Goal: Information Seeking & Learning: Learn about a topic

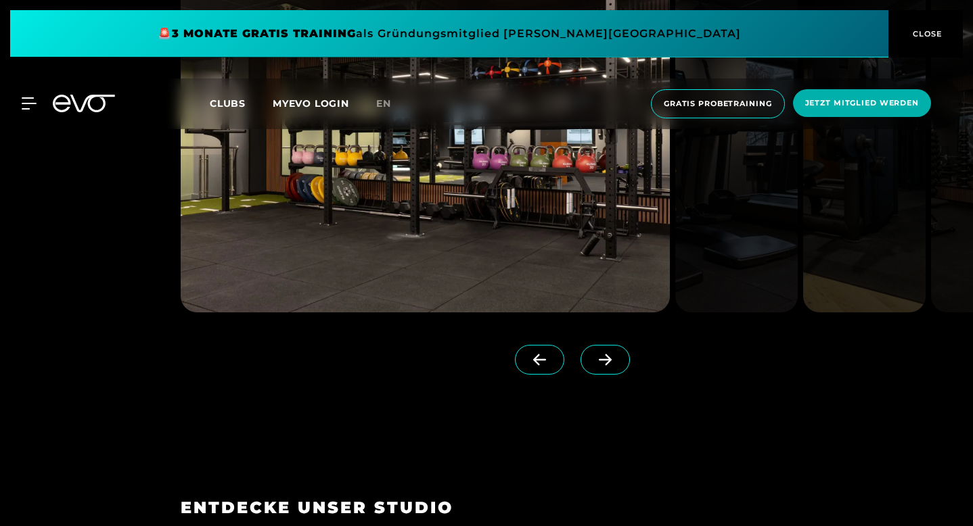
click at [611, 366] on icon at bounding box center [605, 360] width 24 height 12
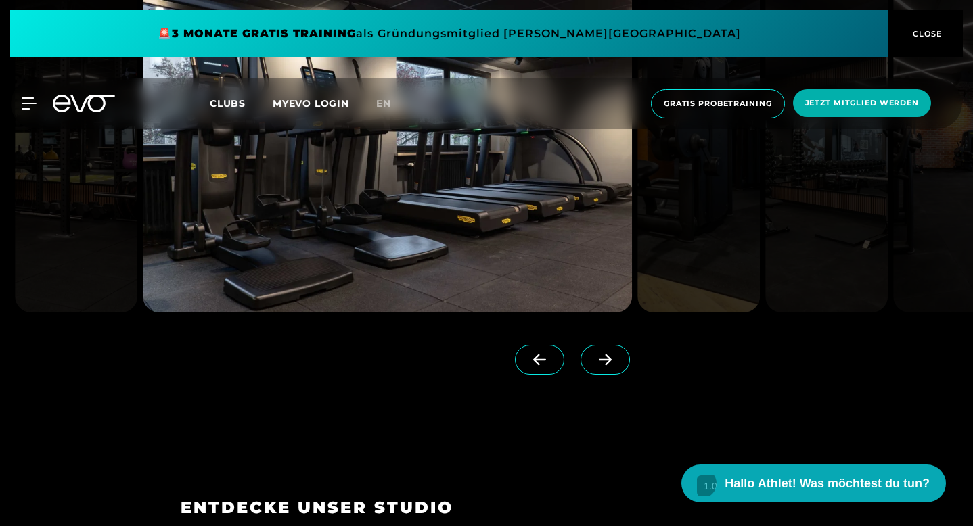
click at [613, 366] on icon at bounding box center [605, 360] width 24 height 12
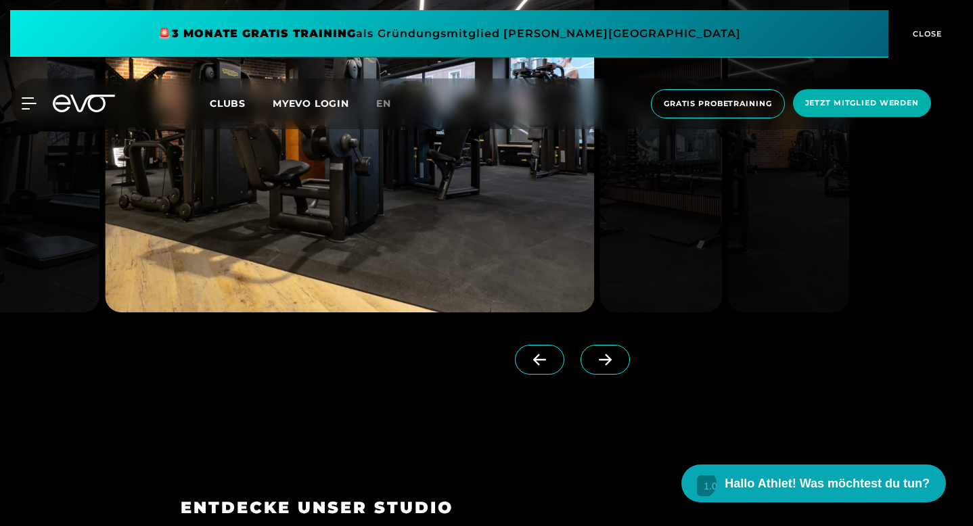
click at [612, 366] on icon at bounding box center [605, 359] width 13 height 11
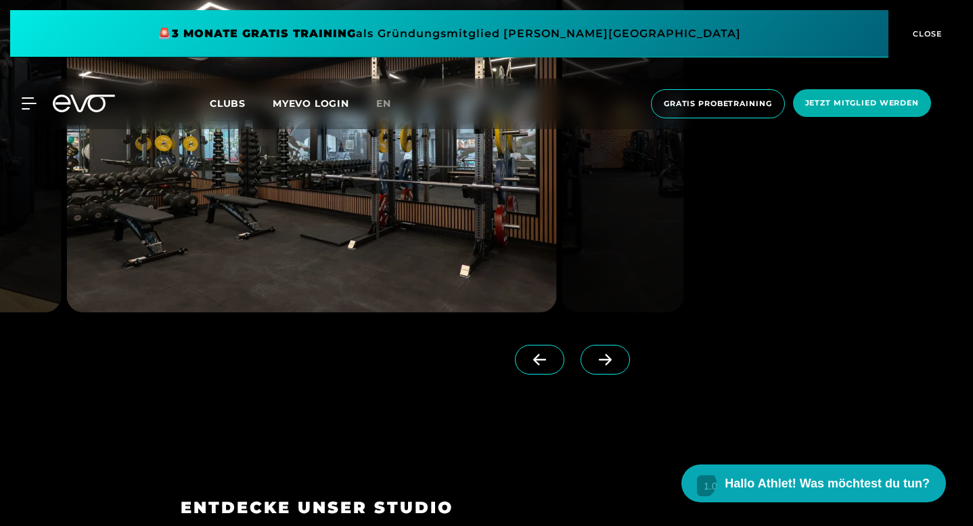
click at [612, 366] on icon at bounding box center [605, 359] width 13 height 11
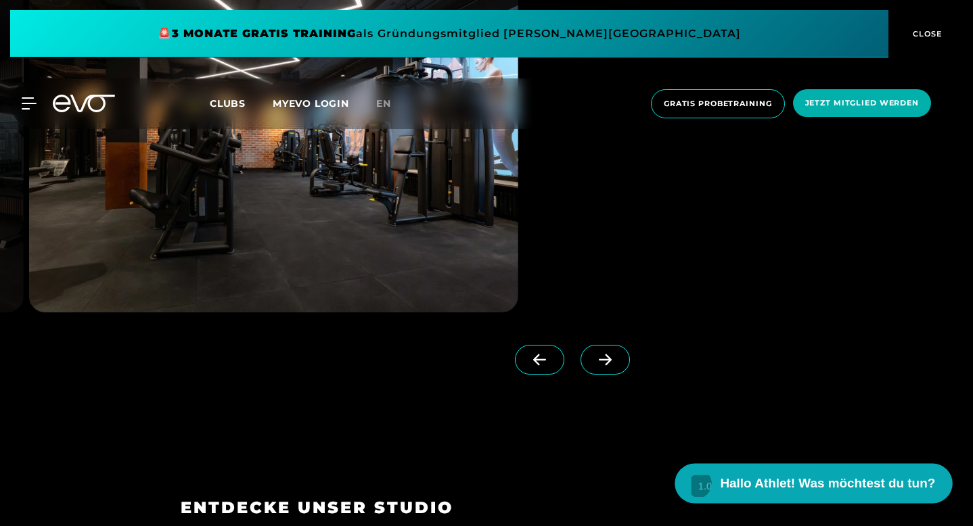
click at [800, 480] on span "Hallo Athlet! Was möchtest du tun?" at bounding box center [827, 483] width 215 height 19
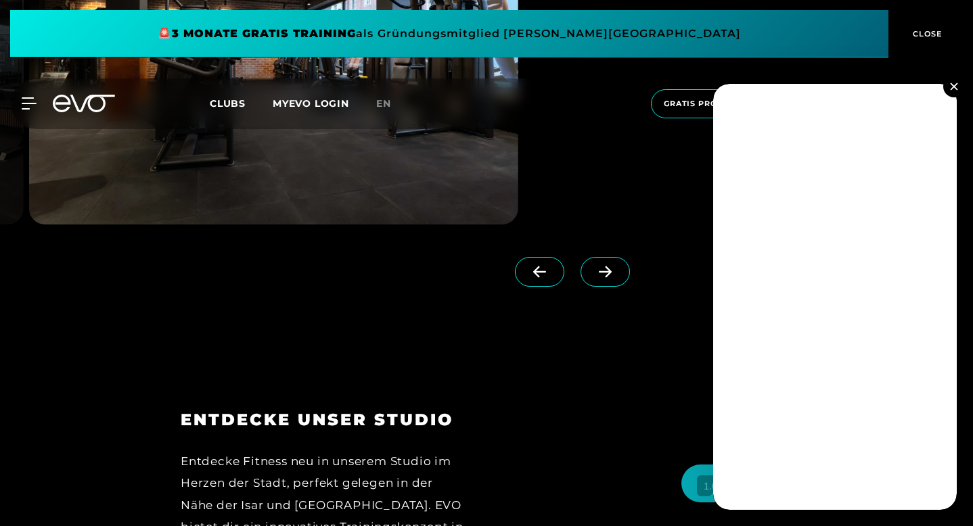
scroll to position [1305, 0]
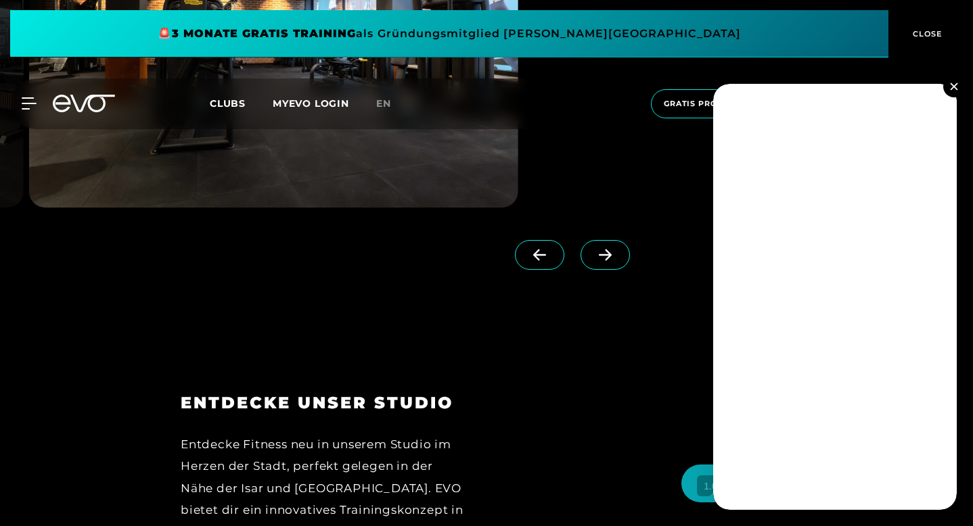
click at [956, 88] on img at bounding box center [953, 86] width 7 height 7
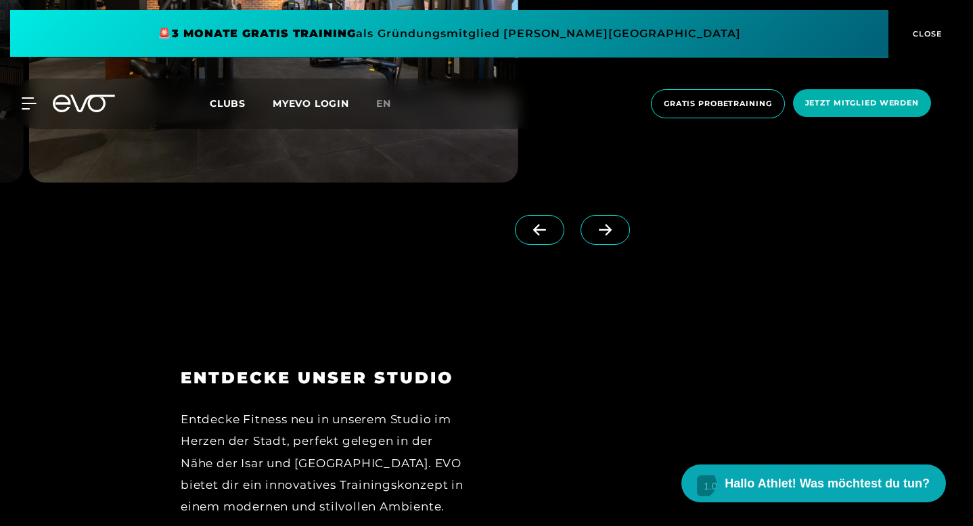
click at [617, 236] on icon at bounding box center [605, 230] width 24 height 12
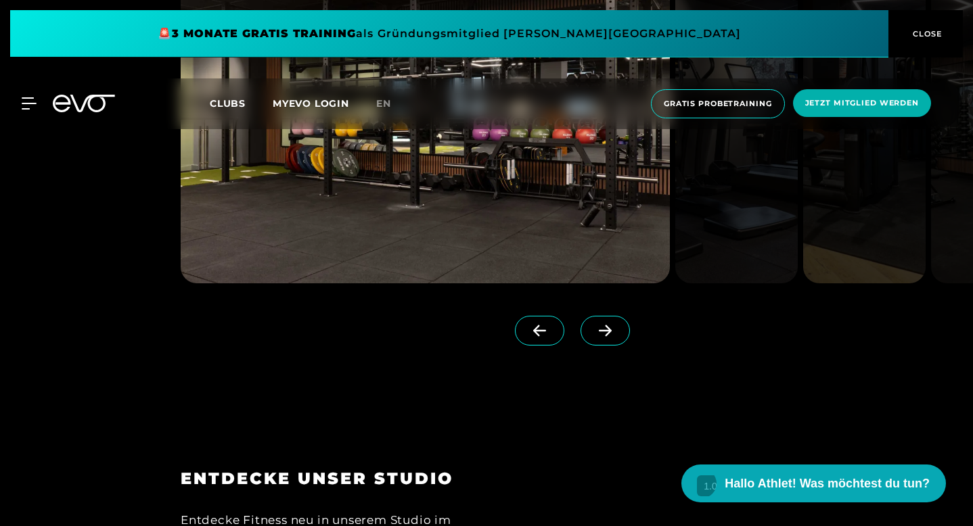
scroll to position [1218, 0]
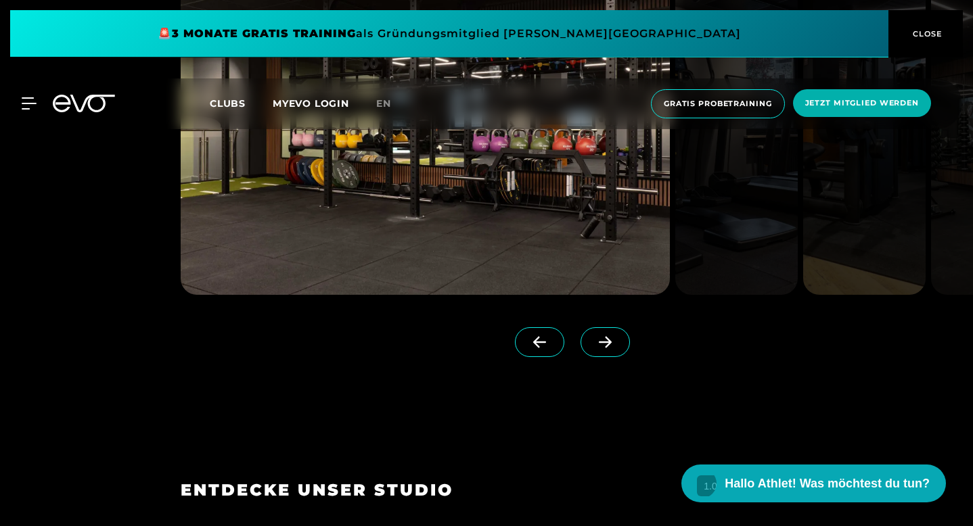
click at [614, 357] on span at bounding box center [604, 342] width 49 height 30
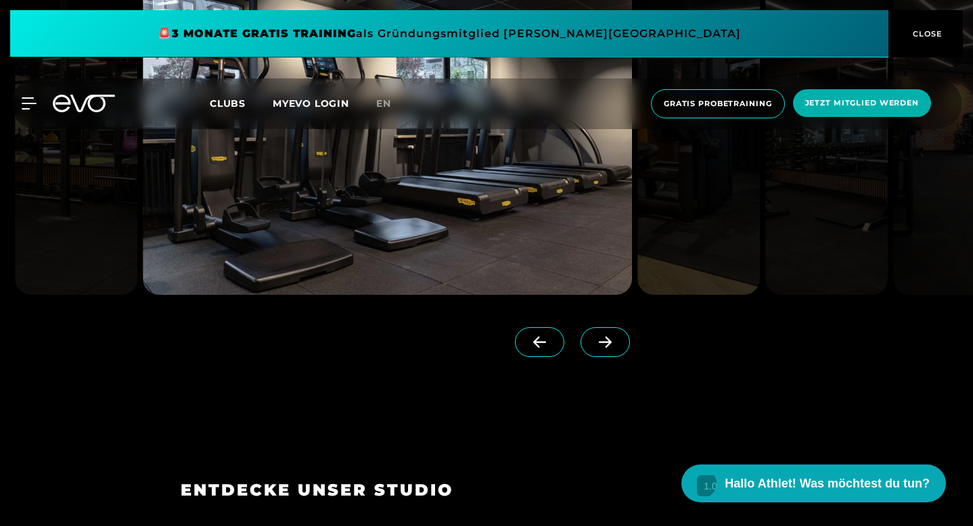
click at [614, 357] on span at bounding box center [604, 342] width 49 height 30
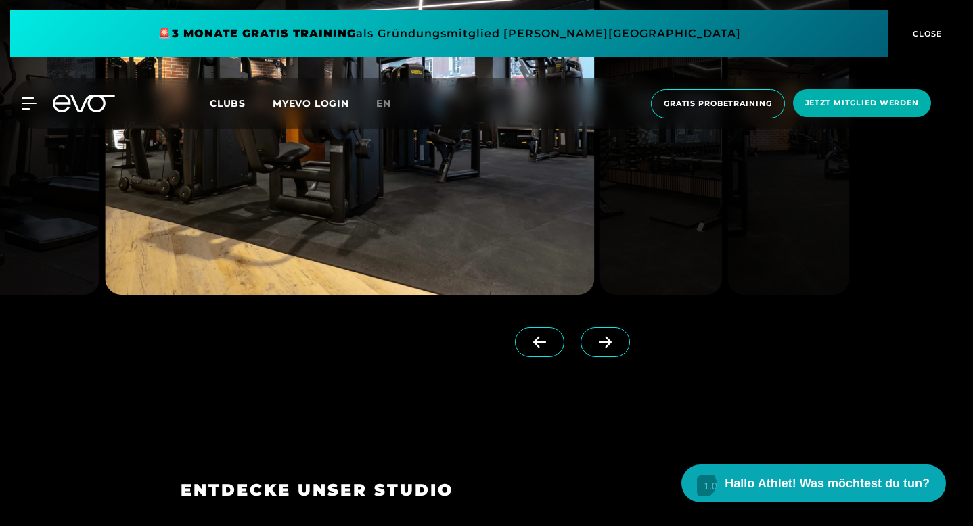
click at [614, 357] on span at bounding box center [604, 342] width 49 height 30
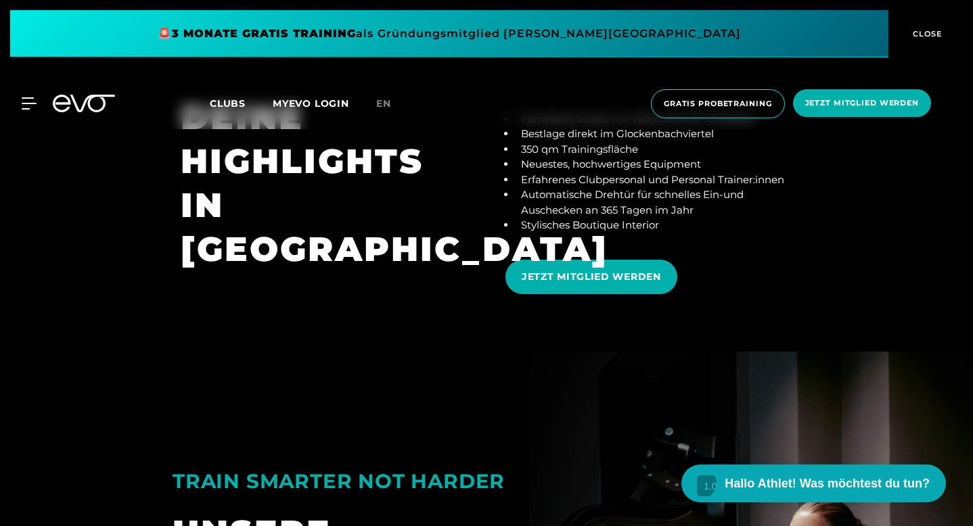
scroll to position [1987, 0]
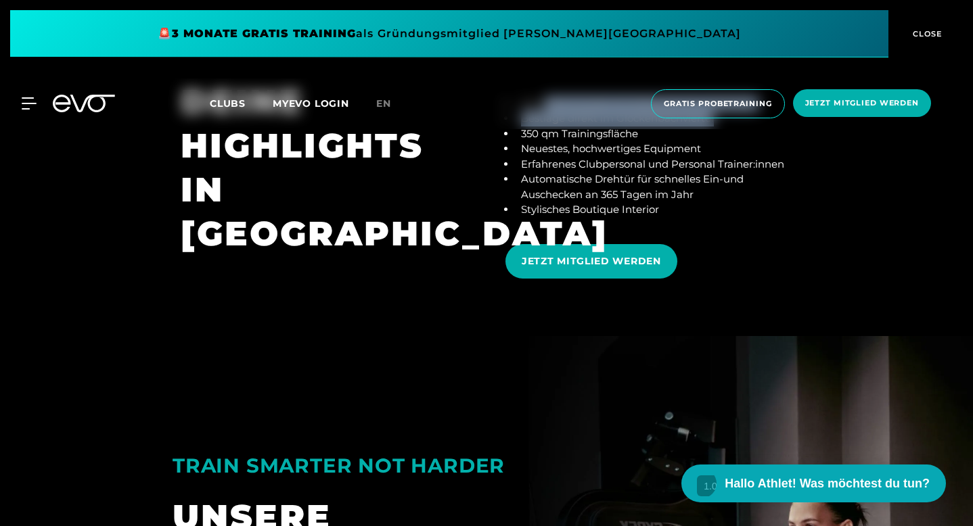
drag, startPoint x: 539, startPoint y: 279, endPoint x: 729, endPoint y: 290, distance: 189.8
click at [729, 218] on ul "Familiäres Studio mit Wohnzimmer-Charakter Bestlage direkt im Glockenbachvierte…" at bounding box center [648, 157] width 287 height 122
click at [729, 126] on li "Bestlage direkt im Glockenbachviertel" at bounding box center [653, 119] width 277 height 16
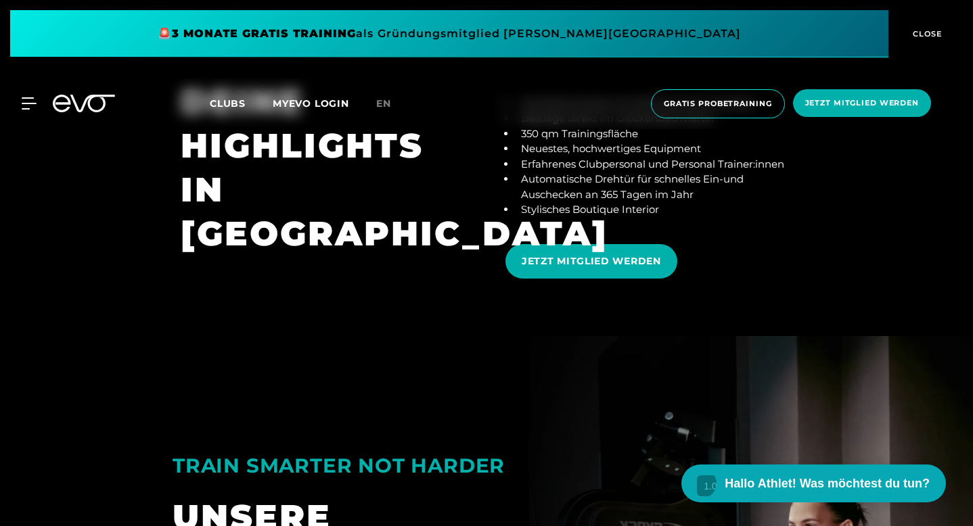
click at [729, 126] on li "Bestlage direkt im Glockenbachviertel" at bounding box center [653, 119] width 277 height 16
click at [667, 126] on li "Bestlage direkt im Glockenbachviertel" at bounding box center [653, 119] width 277 height 16
click at [574, 142] on li "350 qm Trainingsfläche" at bounding box center [653, 134] width 277 height 16
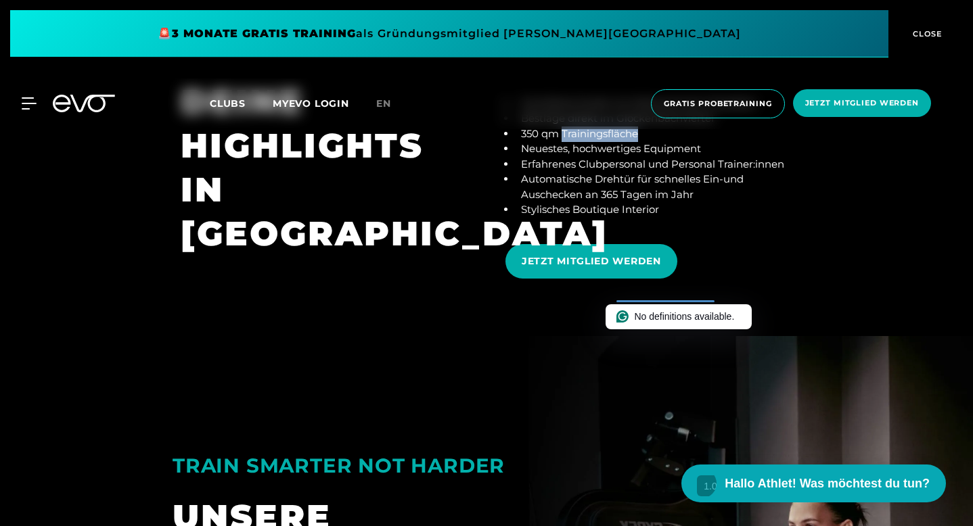
click at [574, 142] on li "350 qm Trainingsfläche" at bounding box center [653, 134] width 277 height 16
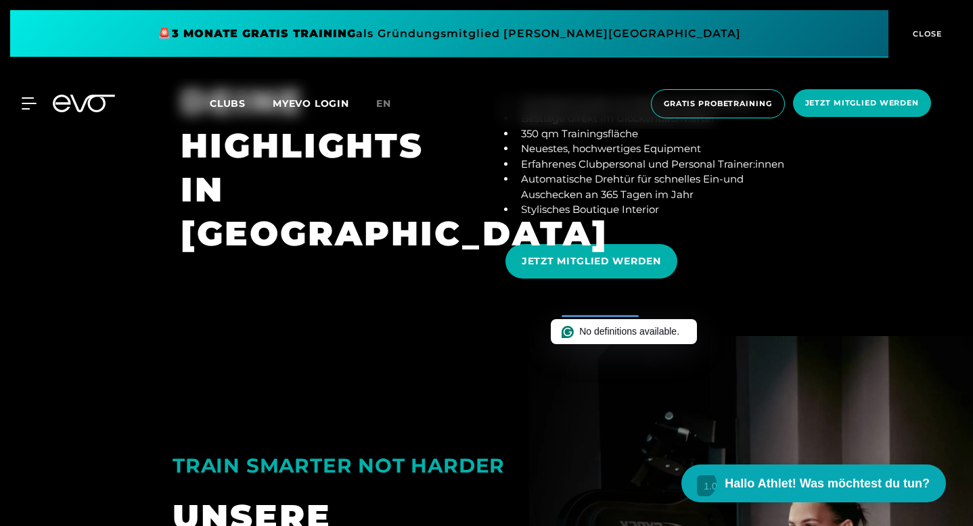
click at [574, 328] on div "No definitions available." at bounding box center [623, 332] width 124 height 14
click at [530, 157] on li "Neuestes, hochwertiges Equipment" at bounding box center [653, 149] width 277 height 16
click at [621, 202] on li "Automatische Drehtür für schnelles Ein-und Auschecken an 365 Tagen im Jahr" at bounding box center [653, 187] width 277 height 30
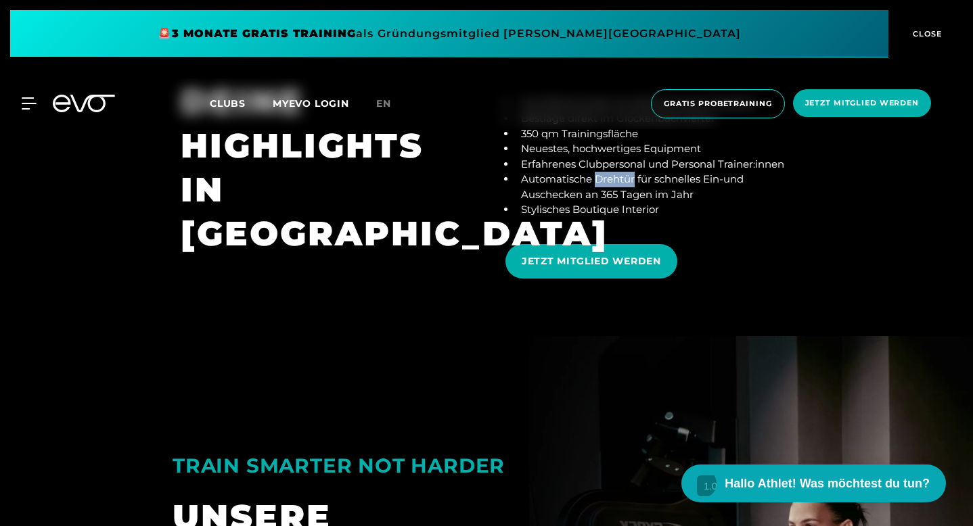
click at [621, 202] on li "Automatische Drehtür für schnelles Ein-und Auschecken an 365 Tagen im Jahr" at bounding box center [653, 187] width 277 height 30
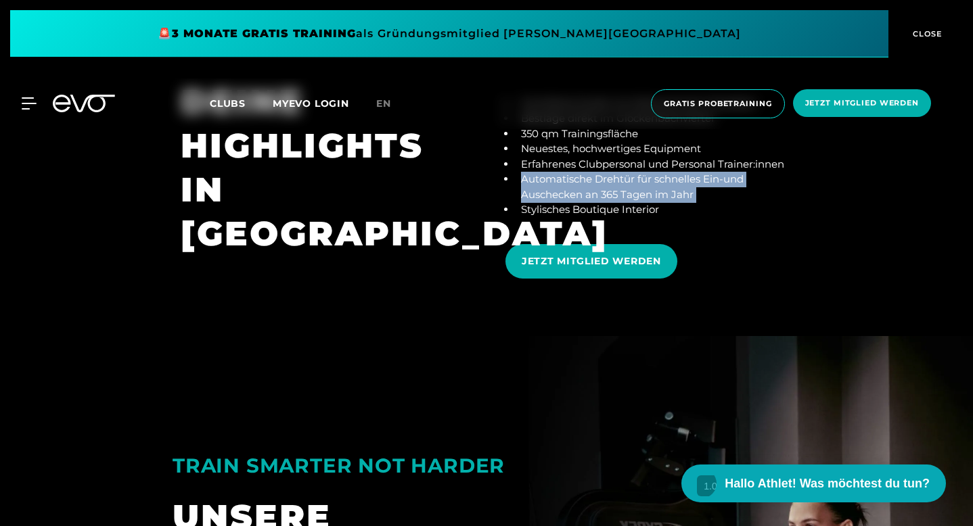
click at [621, 202] on li "Automatische Drehtür für schnelles Ein-und Auschecken an 365 Tagen im Jahr" at bounding box center [653, 187] width 277 height 30
click at [588, 202] on li "Automatische Drehtür für schnelles Ein-und Auschecken an 365 Tagen im Jahr" at bounding box center [653, 187] width 277 height 30
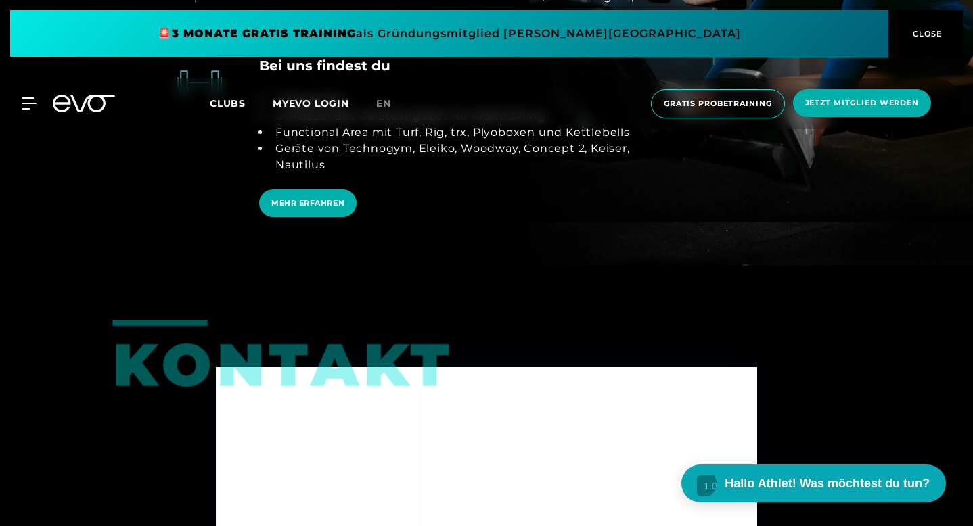
scroll to position [2700, 0]
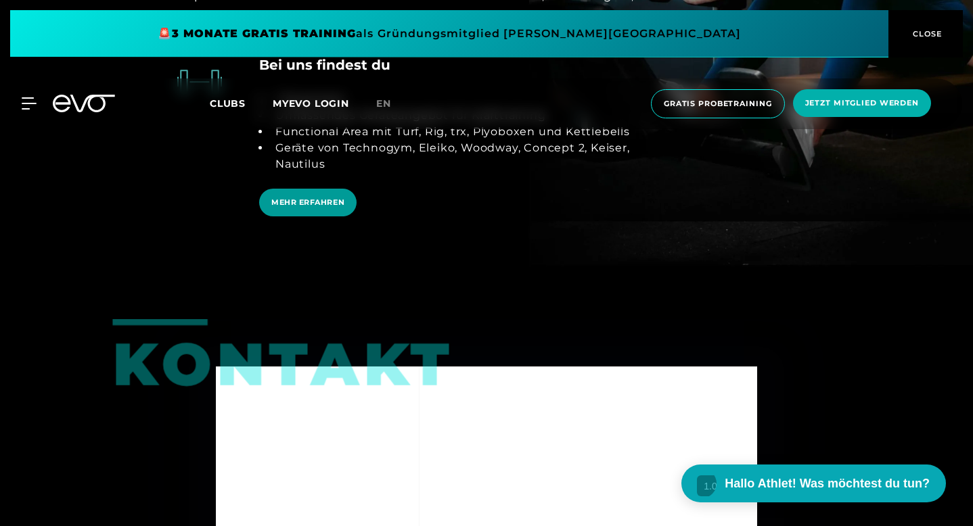
click at [271, 208] on span "MEHR ERFAHREN" at bounding box center [307, 202] width 73 height 11
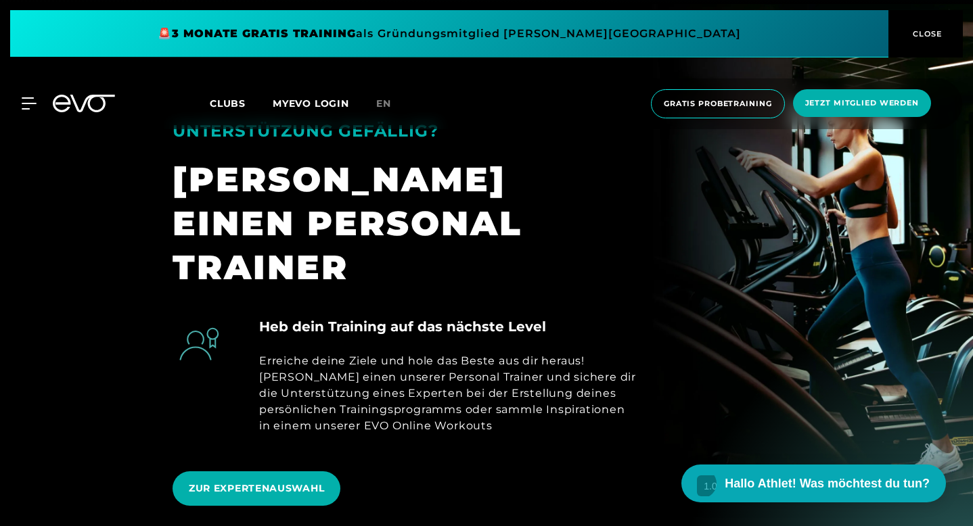
scroll to position [523, 0]
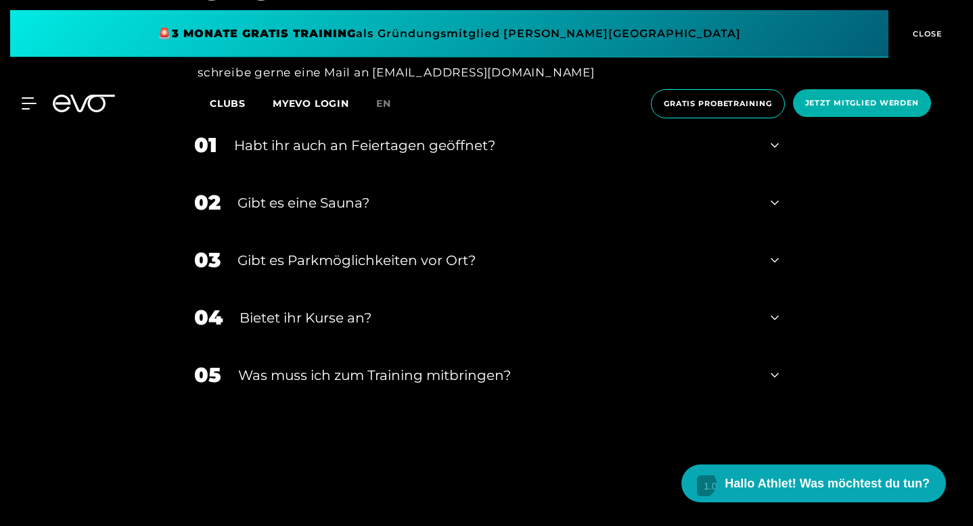
scroll to position [4122, 0]
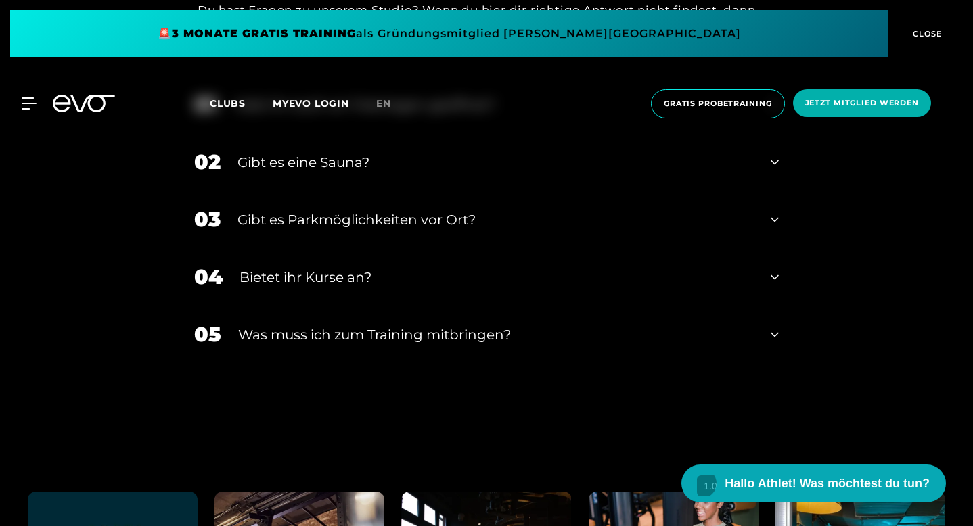
click at [285, 172] on div "Gibt es eine Sauna?" at bounding box center [495, 162] width 516 height 20
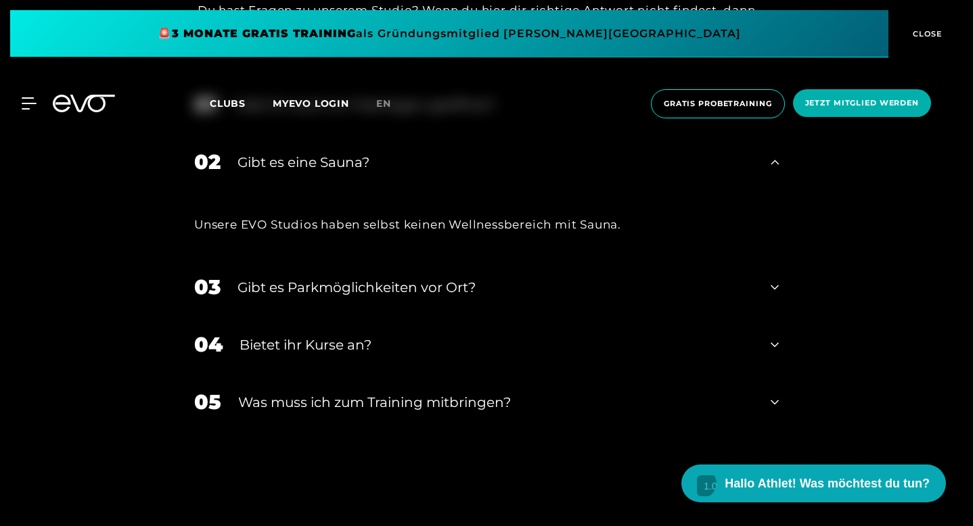
click at [301, 172] on div "Gibt es eine Sauna?" at bounding box center [495, 162] width 516 height 20
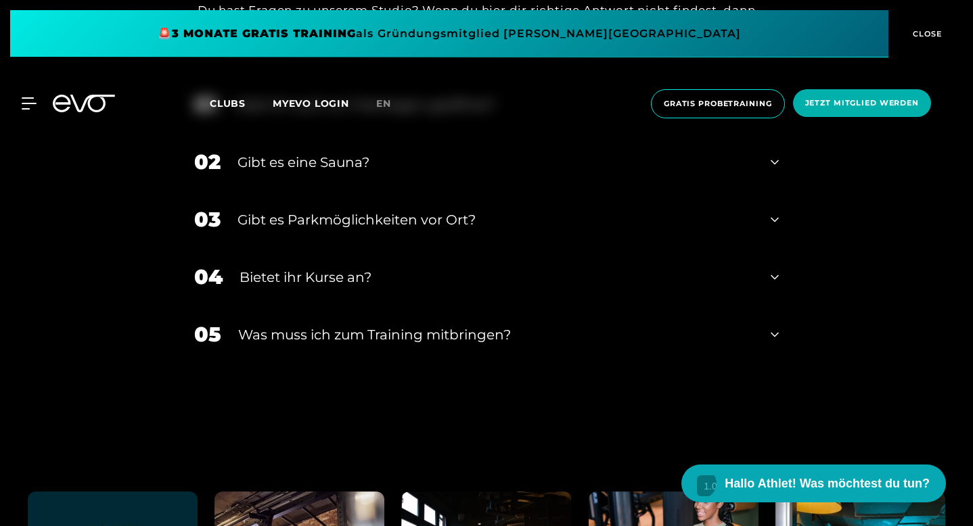
click at [268, 287] on div "Bietet ihr Kurse an?" at bounding box center [496, 277] width 514 height 20
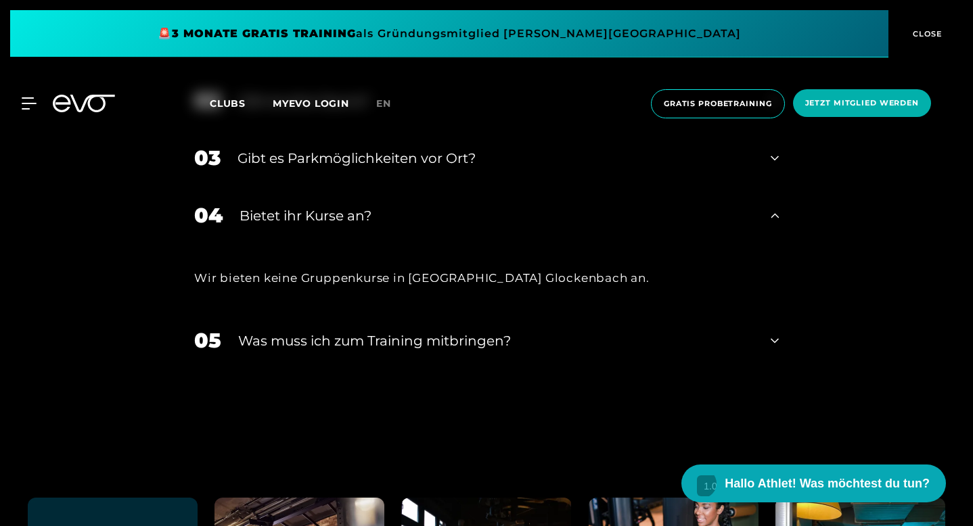
click at [274, 226] on div "Bietet ihr Kurse an?" at bounding box center [496, 216] width 514 height 20
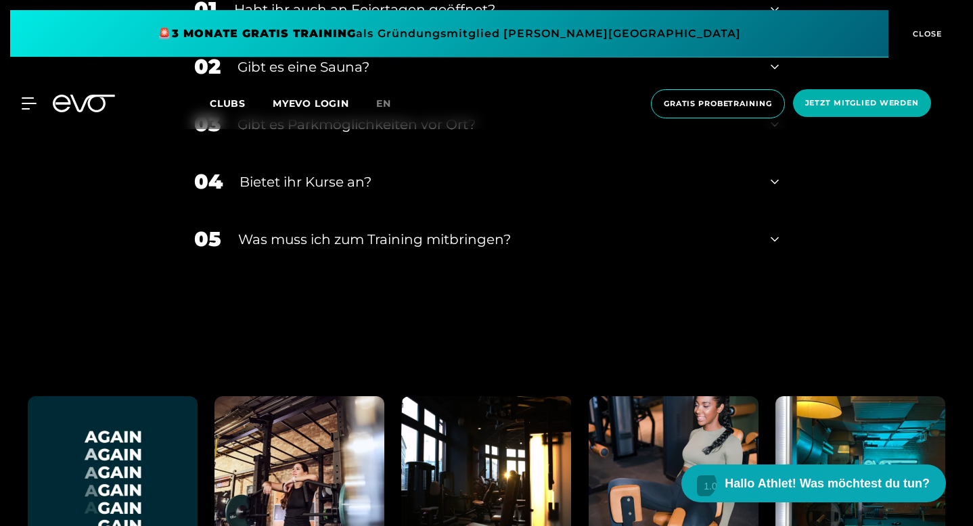
scroll to position [4220, 0]
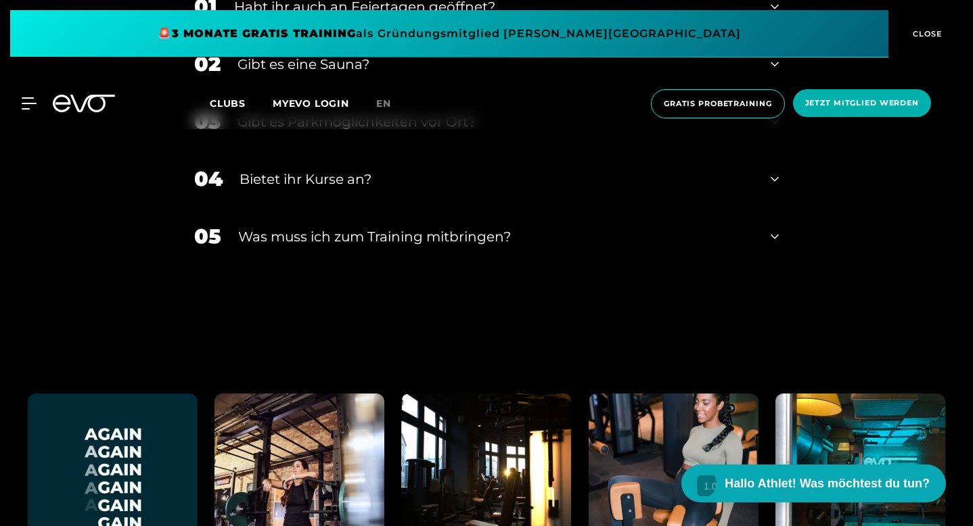
click at [268, 247] on div "Was muss ich zum Training mitbringen?" at bounding box center [495, 237] width 515 height 20
